Goal: Information Seeking & Learning: Learn about a topic

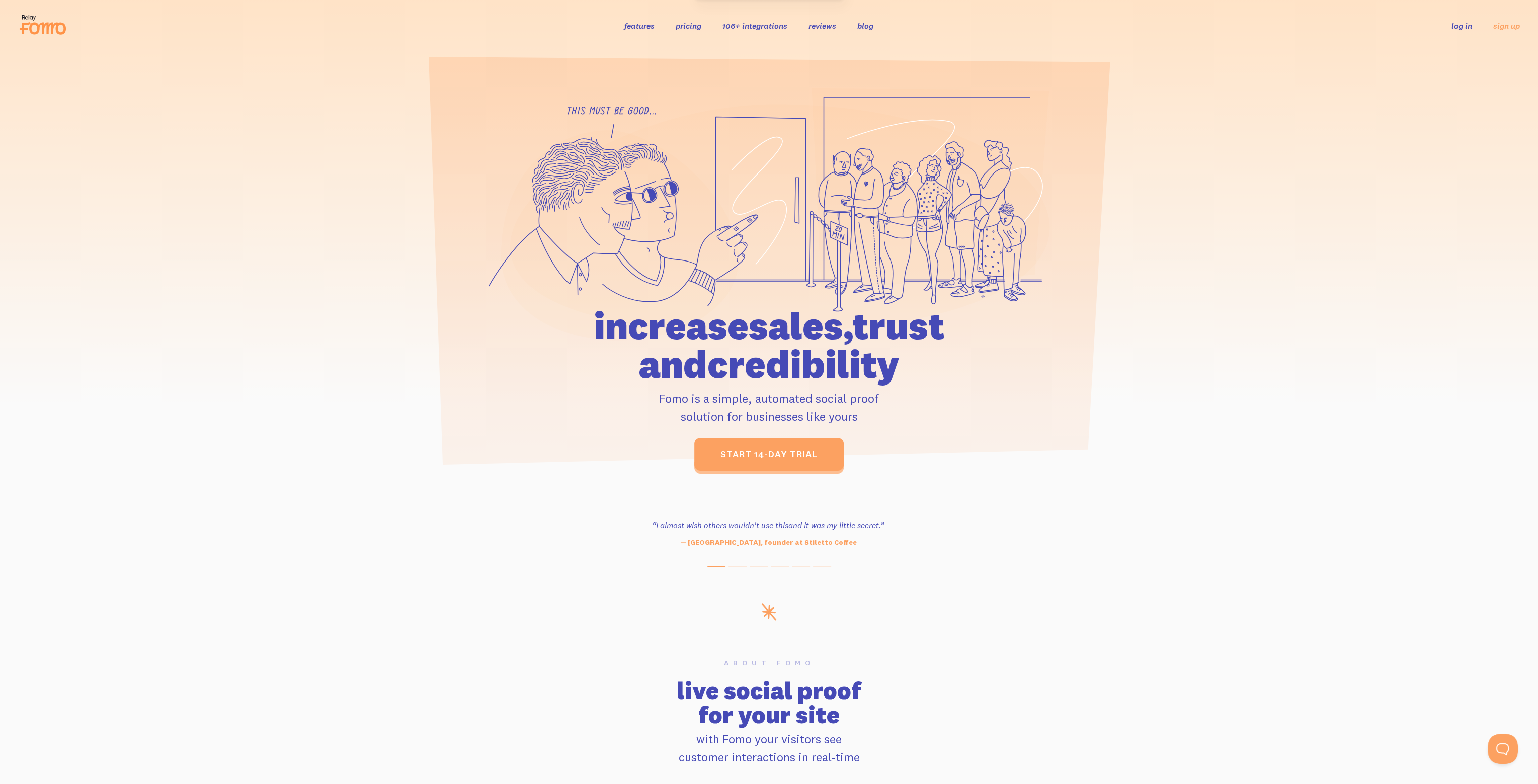
click at [695, 27] on link "pricing" at bounding box center [689, 25] width 26 height 10
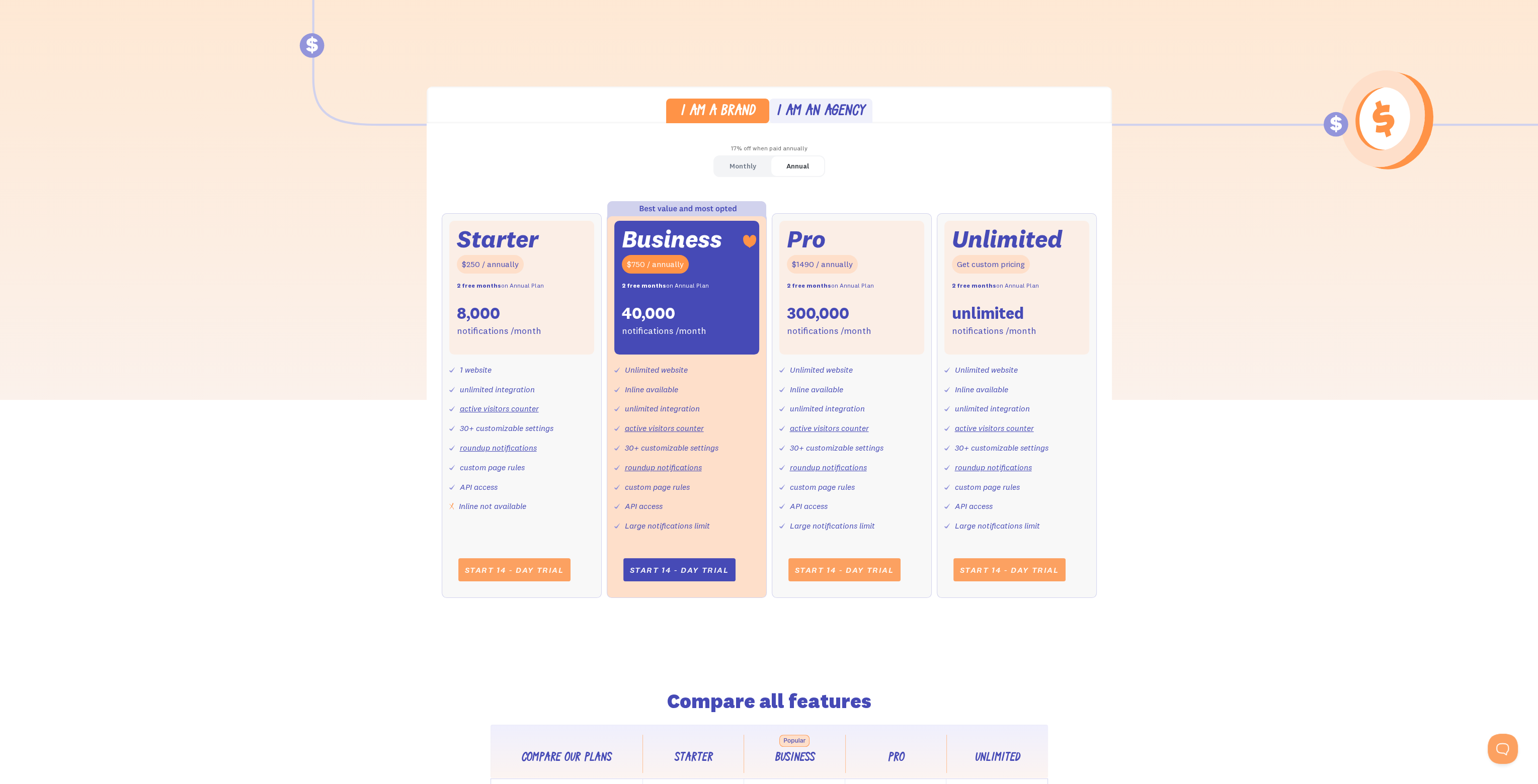
scroll to position [252, 0]
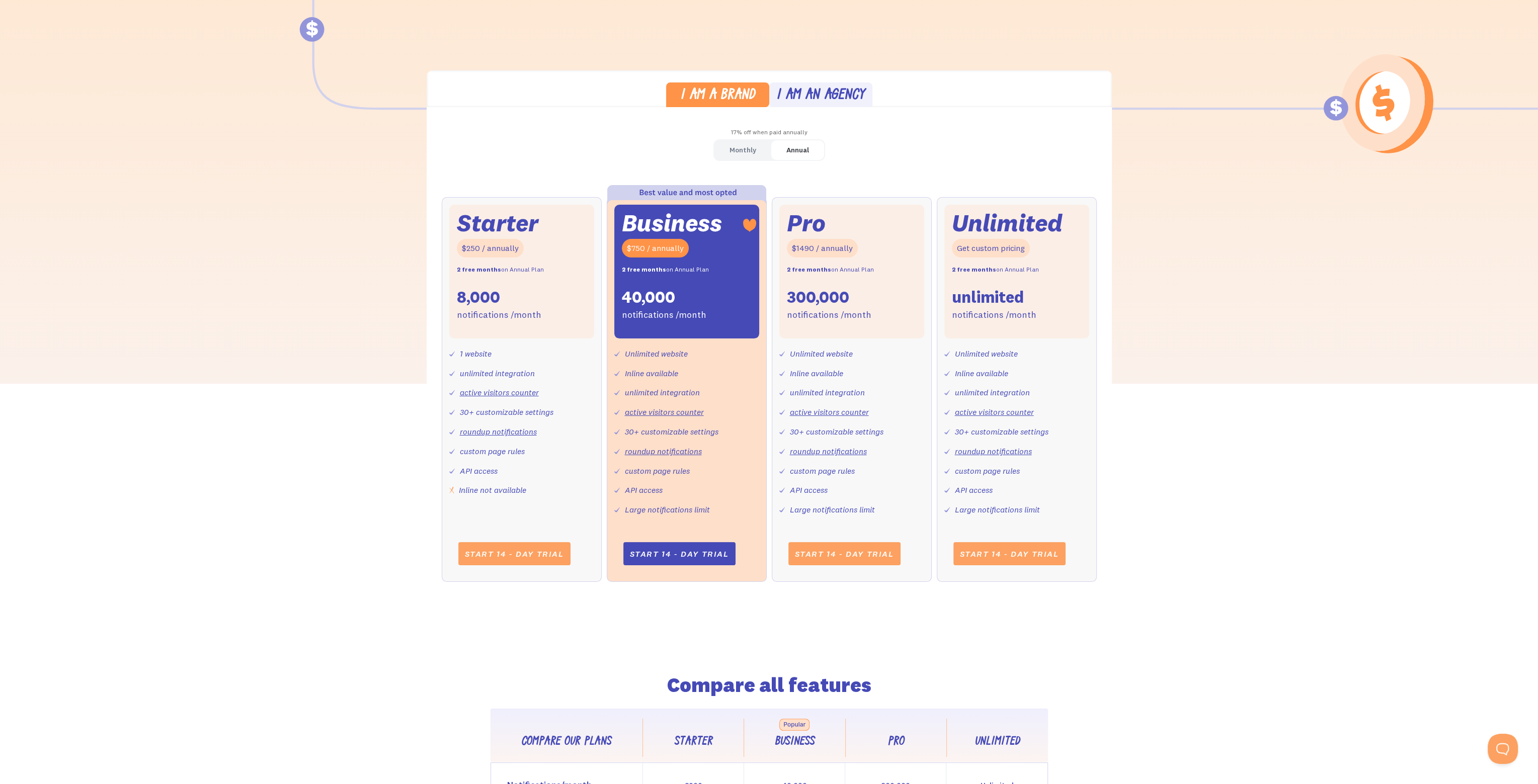
click at [729, 147] on link "Monthly" at bounding box center [742, 150] width 57 height 20
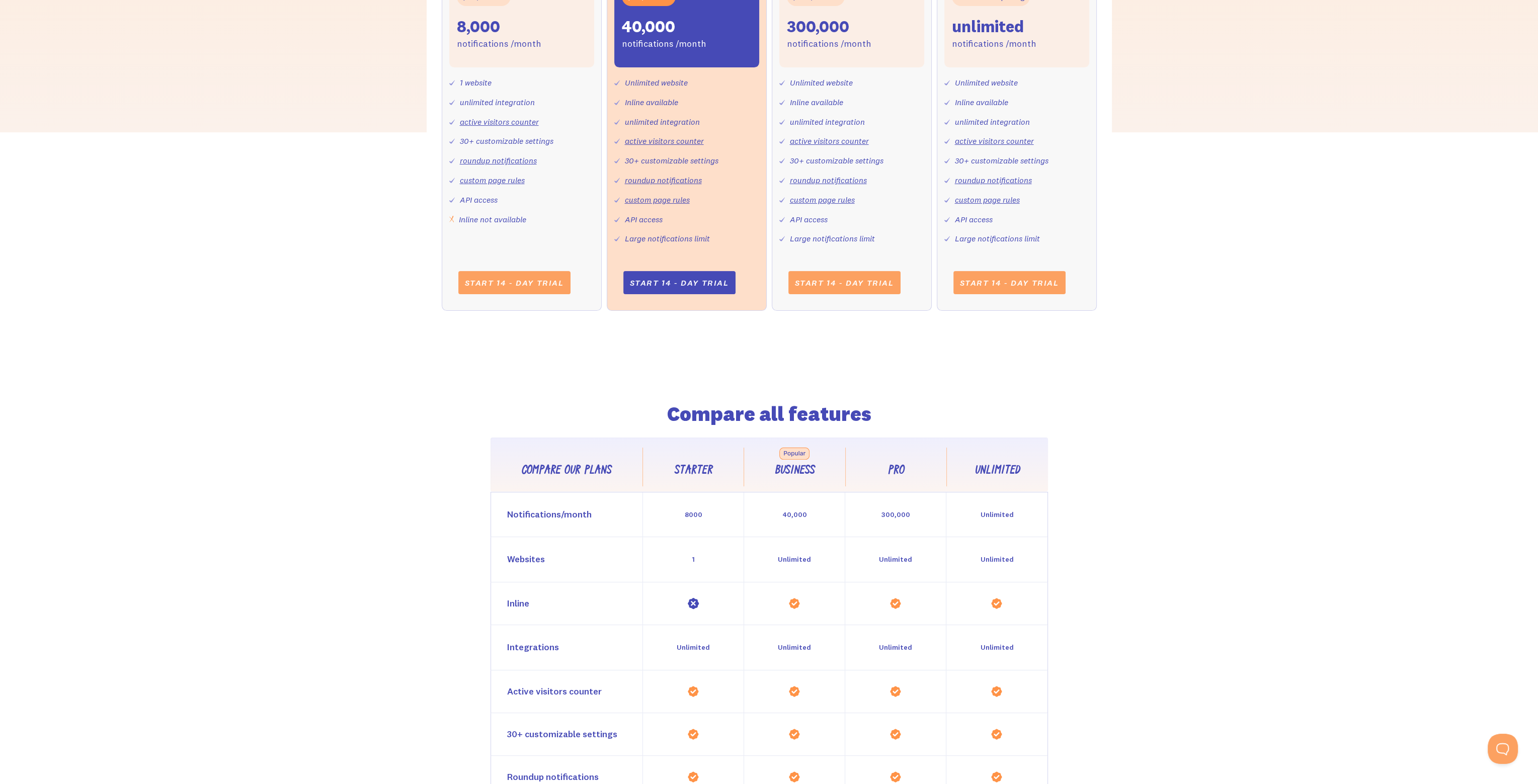
scroll to position [0, 0]
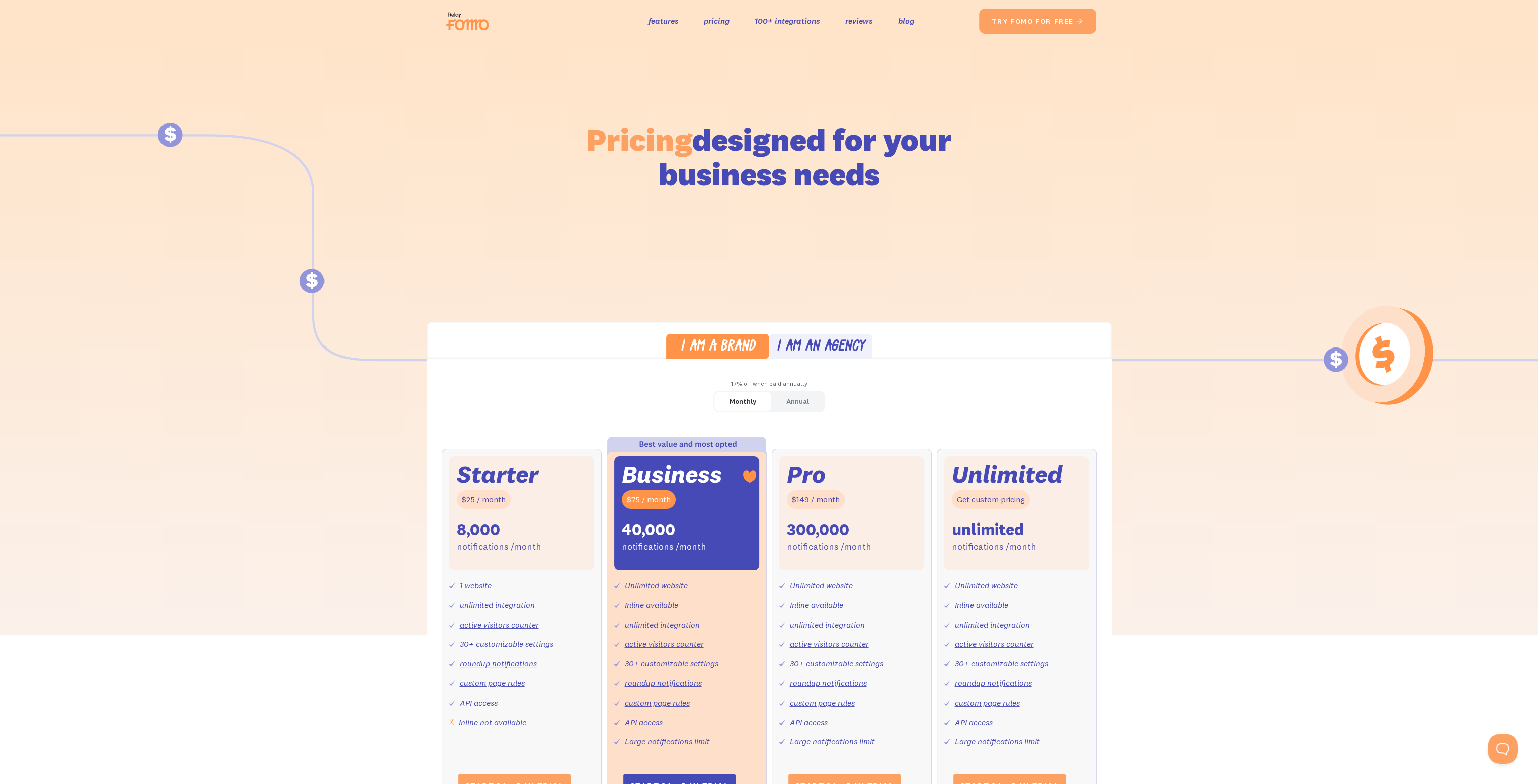
click at [455, 23] on img at bounding box center [470, 21] width 56 height 32
